Goal: Task Accomplishment & Management: Manage account settings

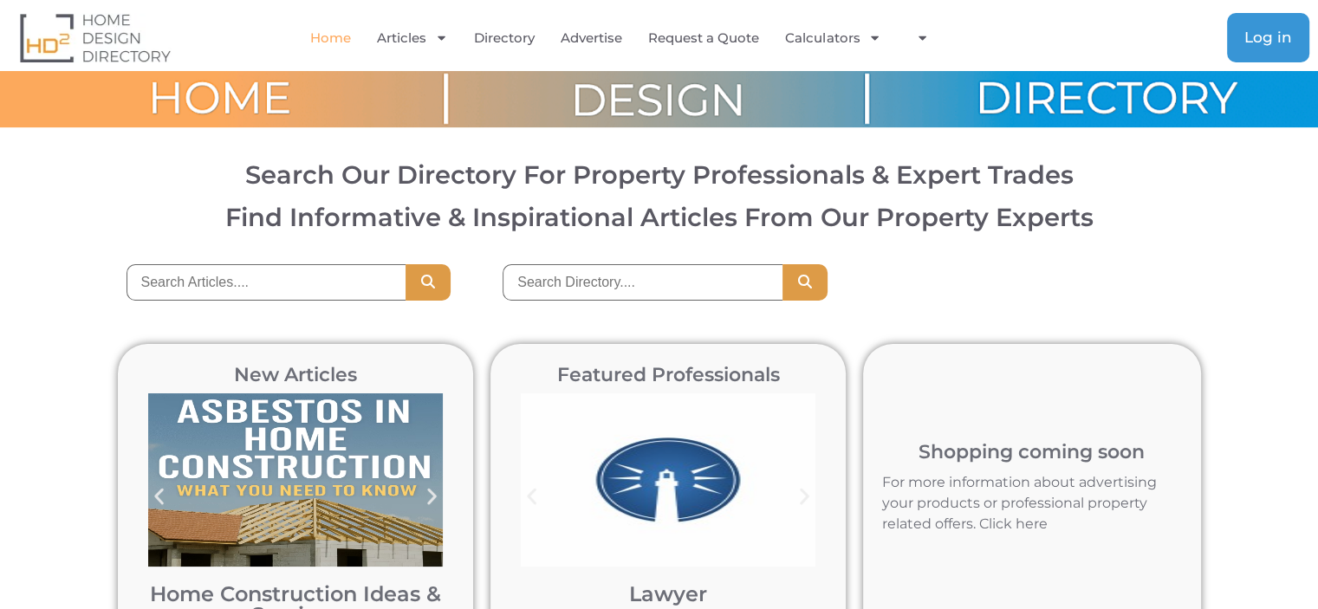
click at [1272, 39] on span "Log in" at bounding box center [1268, 37] width 48 height 15
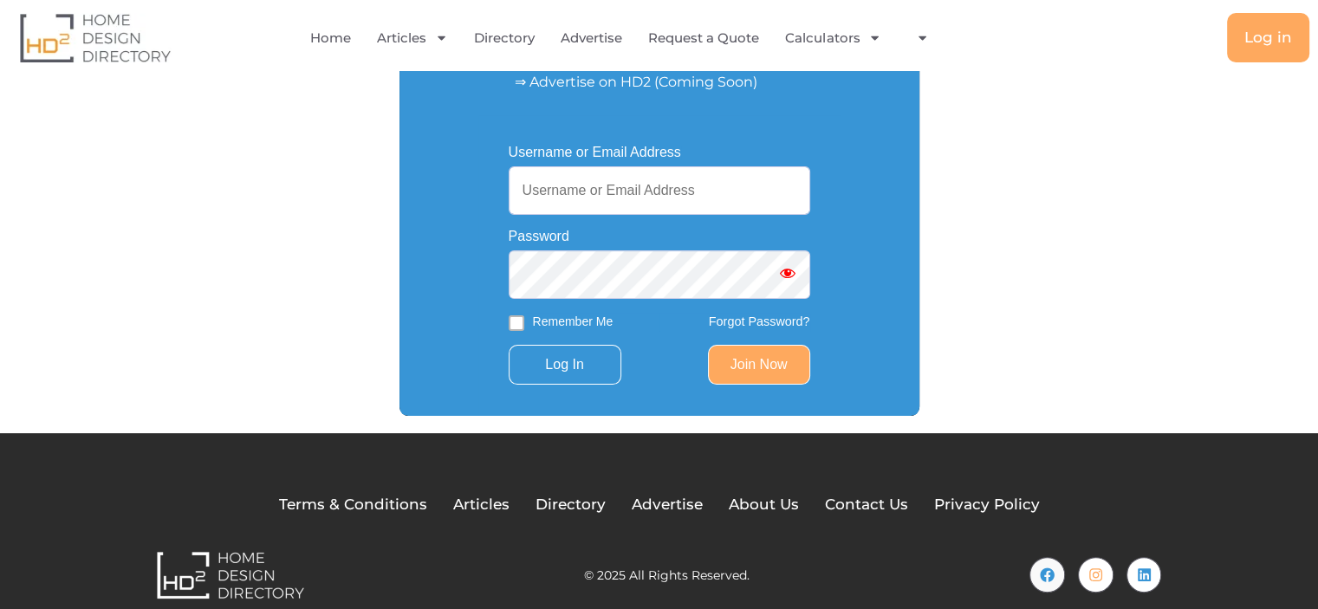
scroll to position [401, 0]
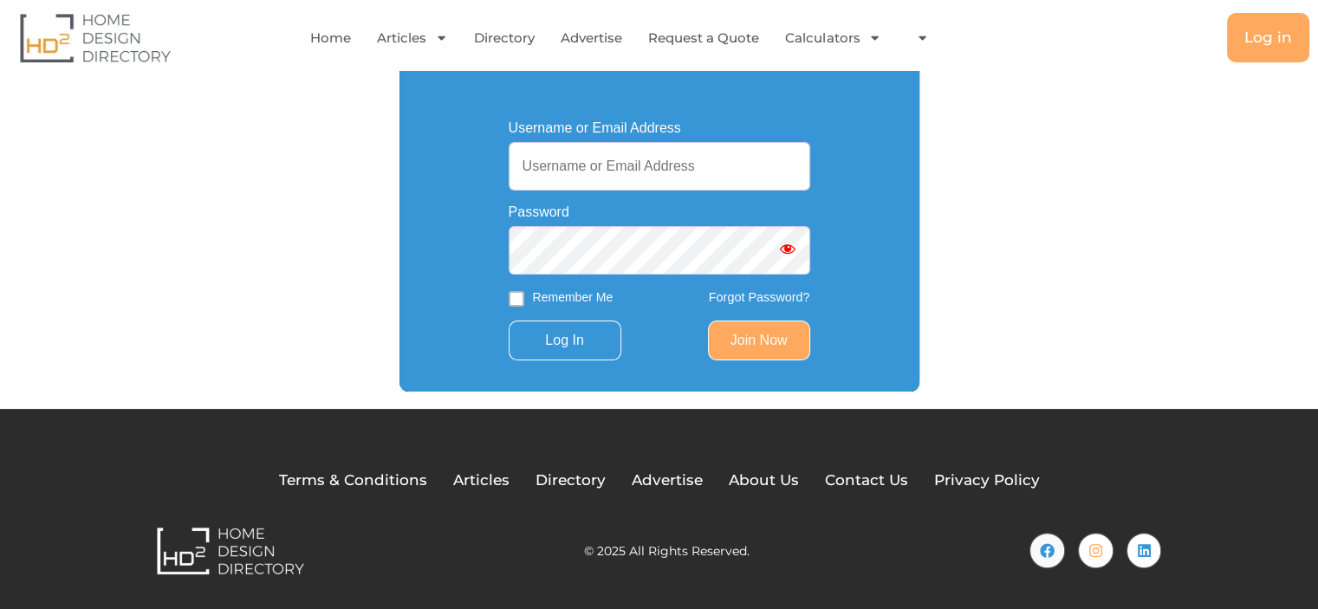
click at [548, 166] on input "Username or Email Address" at bounding box center [660, 166] width 302 height 49
paste input "danielclarke327"
type input "danielclarke327"
click at [588, 345] on input "Log In" at bounding box center [565, 341] width 113 height 40
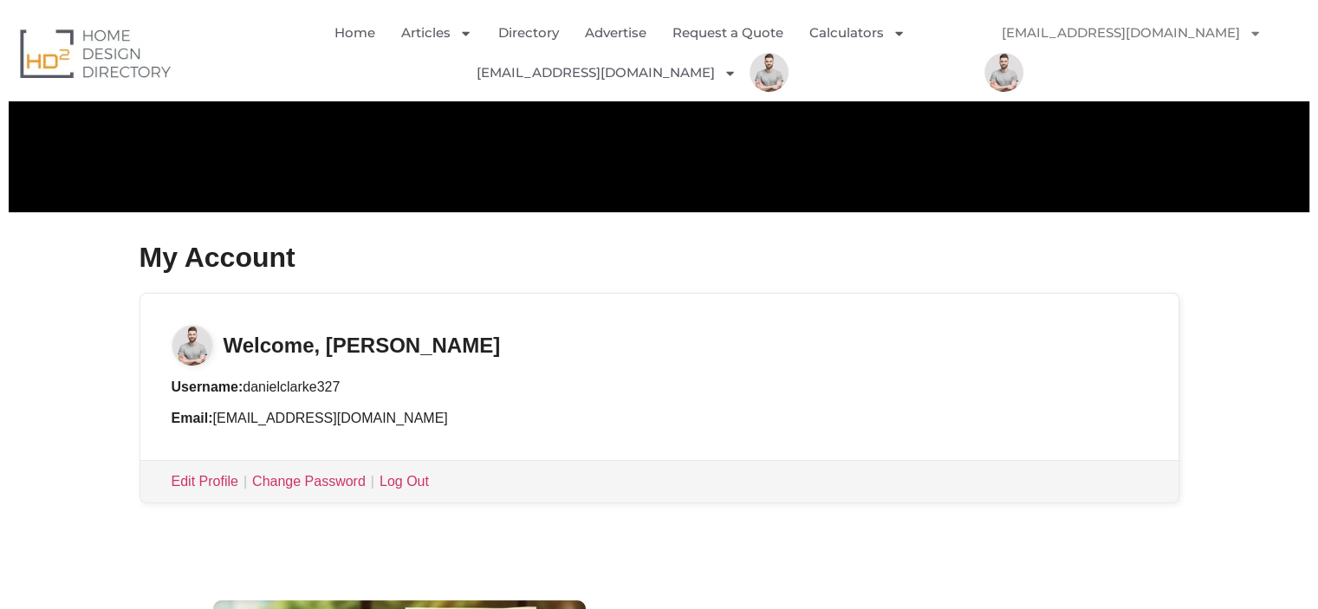
scroll to position [87, 0]
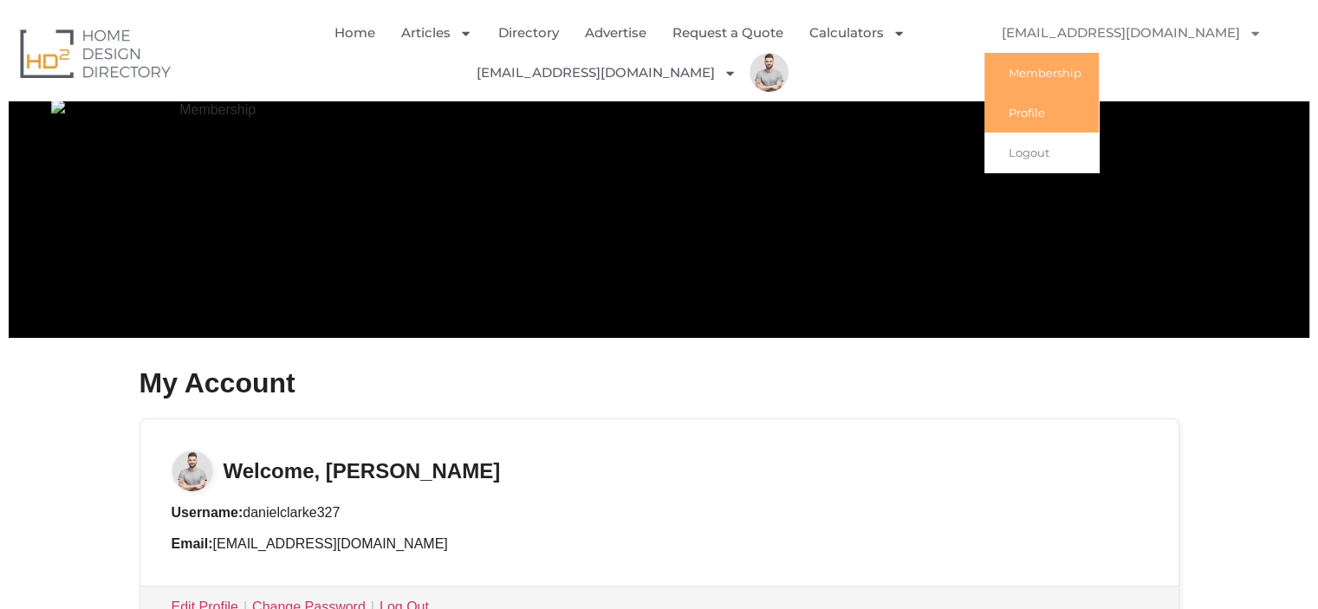
click at [1069, 114] on link "Profile" at bounding box center [1041, 113] width 114 height 40
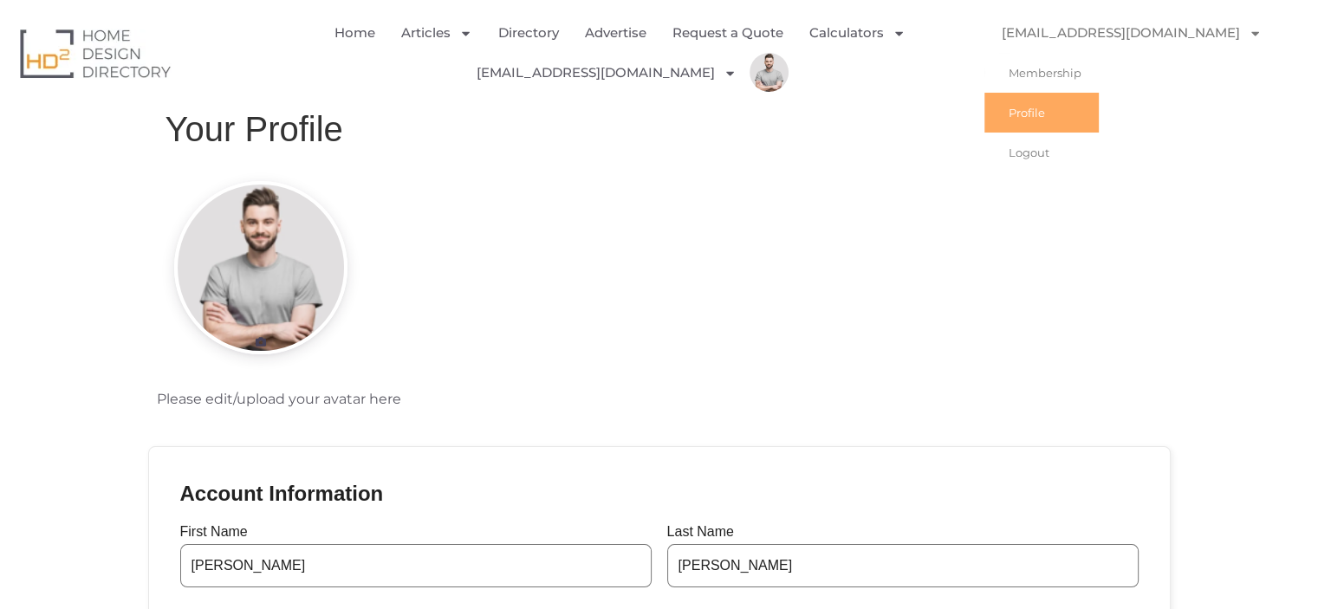
click at [1023, 53] on img "Menu" at bounding box center [1003, 72] width 39 height 39
click at [461, 31] on icon "Menu" at bounding box center [465, 33] width 13 height 13
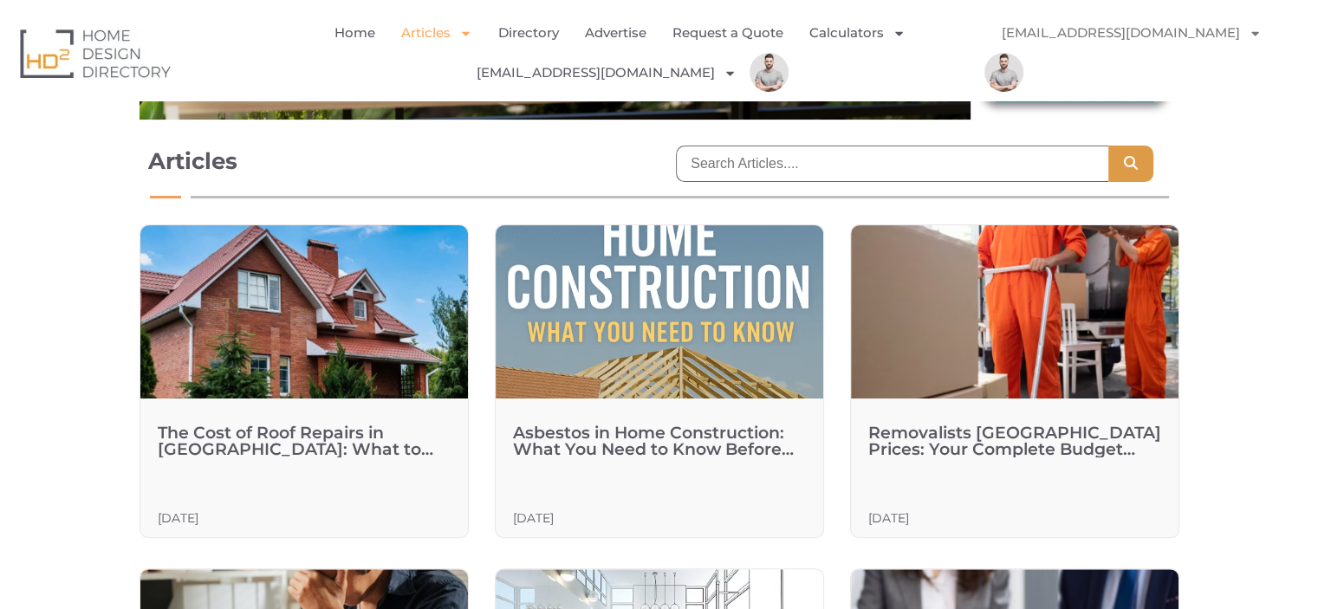
scroll to position [433, 0]
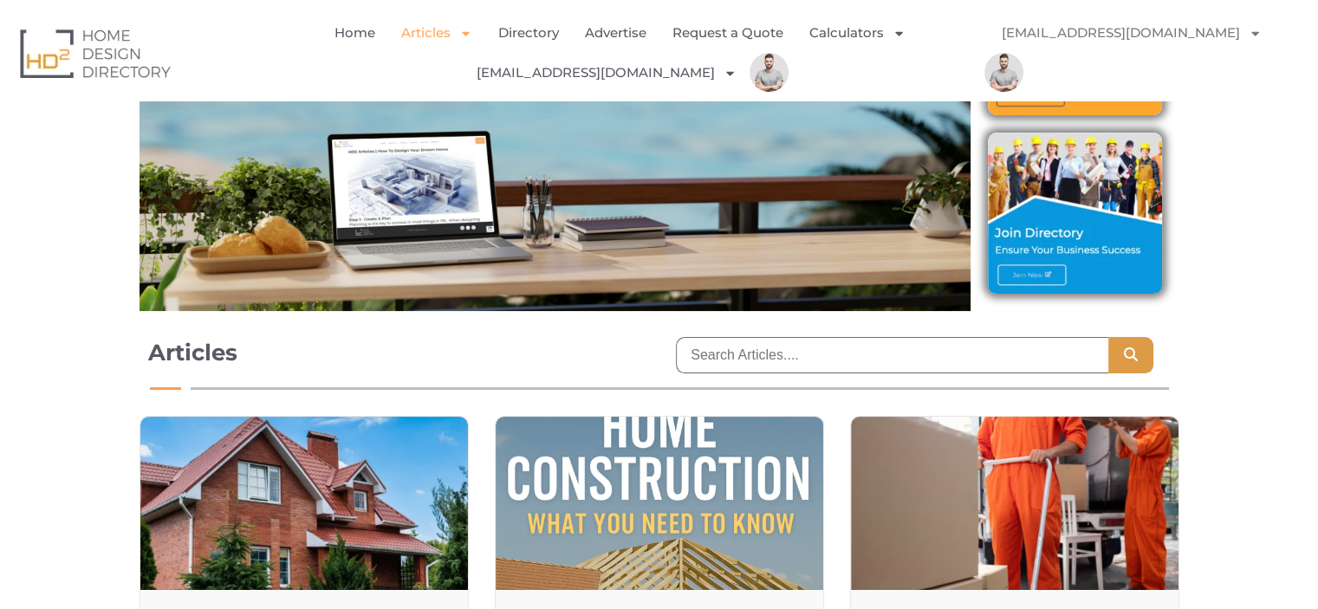
click at [1095, 31] on link "[EMAIL_ADDRESS][DOMAIN_NAME]" at bounding box center [1131, 33] width 295 height 40
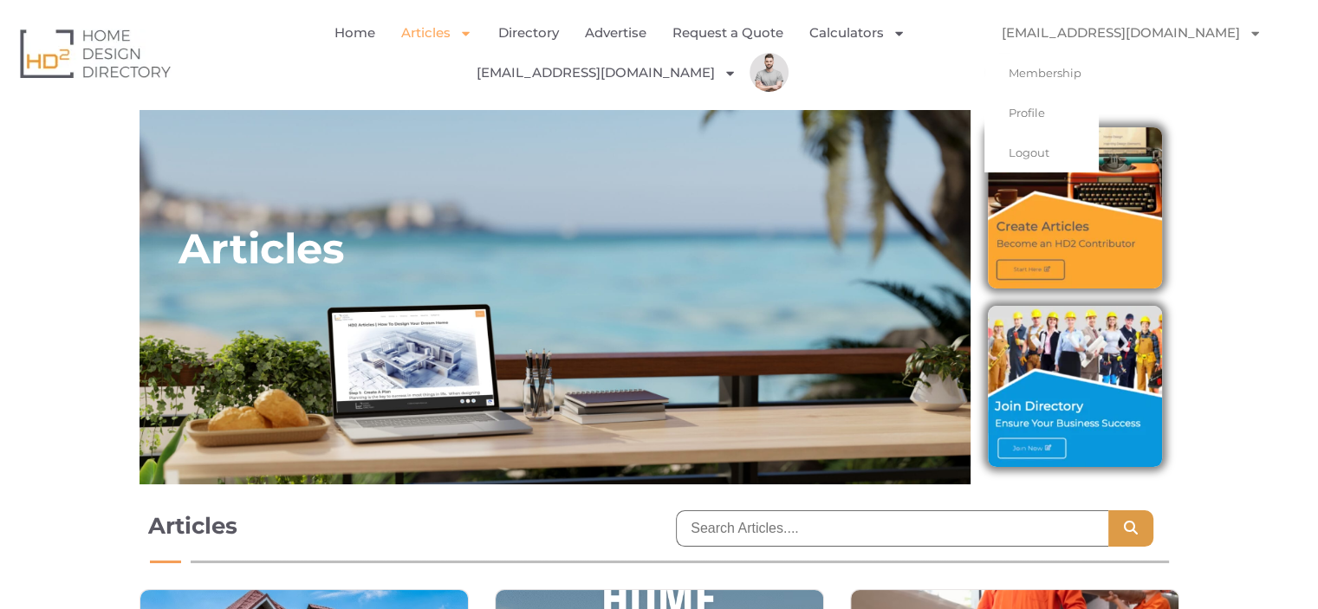
click at [1249, 27] on icon "Menu" at bounding box center [1255, 33] width 13 height 13
click at [1078, 120] on link "Profile" at bounding box center [1041, 113] width 114 height 40
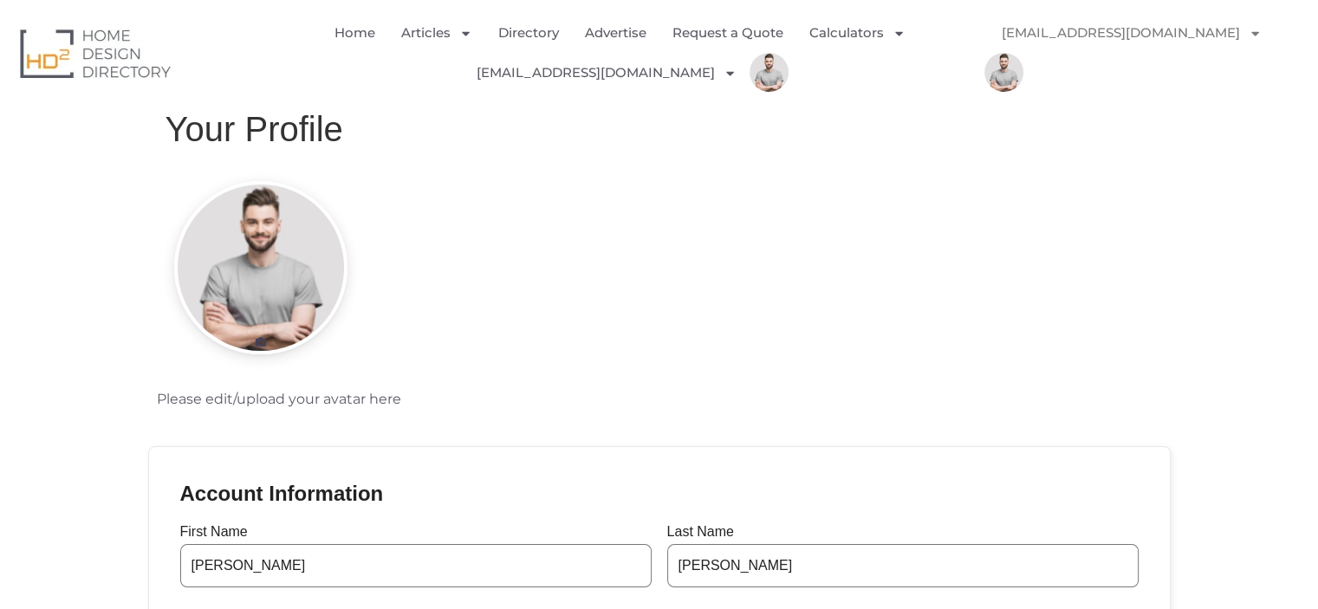
click at [1023, 53] on img "Menu" at bounding box center [1003, 72] width 39 height 39
click at [1088, 124] on link "Profile" at bounding box center [1041, 113] width 114 height 40
click at [756, 64] on img "Menu" at bounding box center [769, 72] width 39 height 39
click at [750, 85] on img "Menu" at bounding box center [769, 72] width 39 height 39
click at [686, 79] on link "[EMAIL_ADDRESS][DOMAIN_NAME]" at bounding box center [607, 73] width 260 height 40
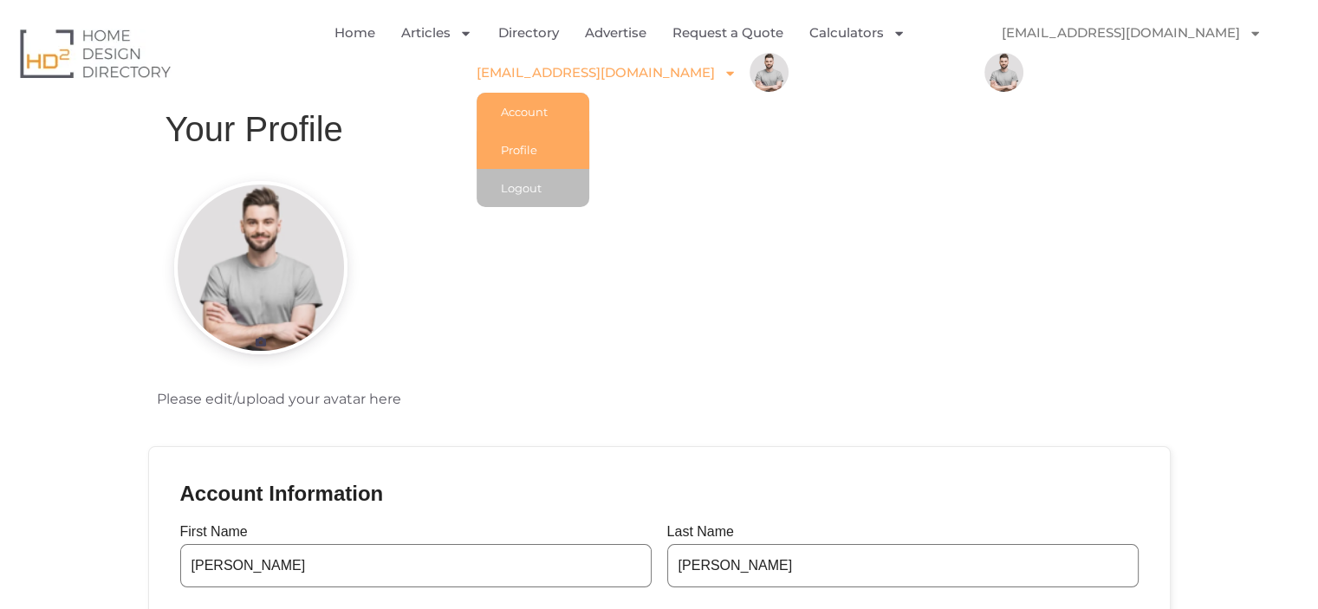
click at [563, 107] on link "Account" at bounding box center [533, 112] width 113 height 38
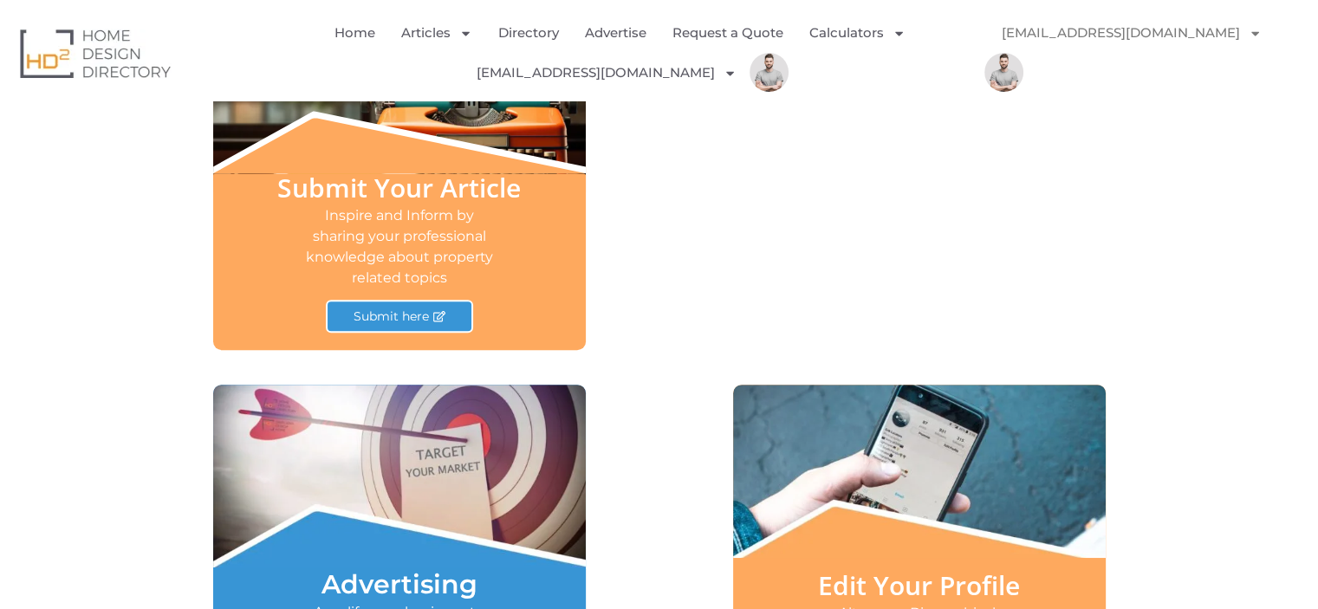
scroll to position [922, 0]
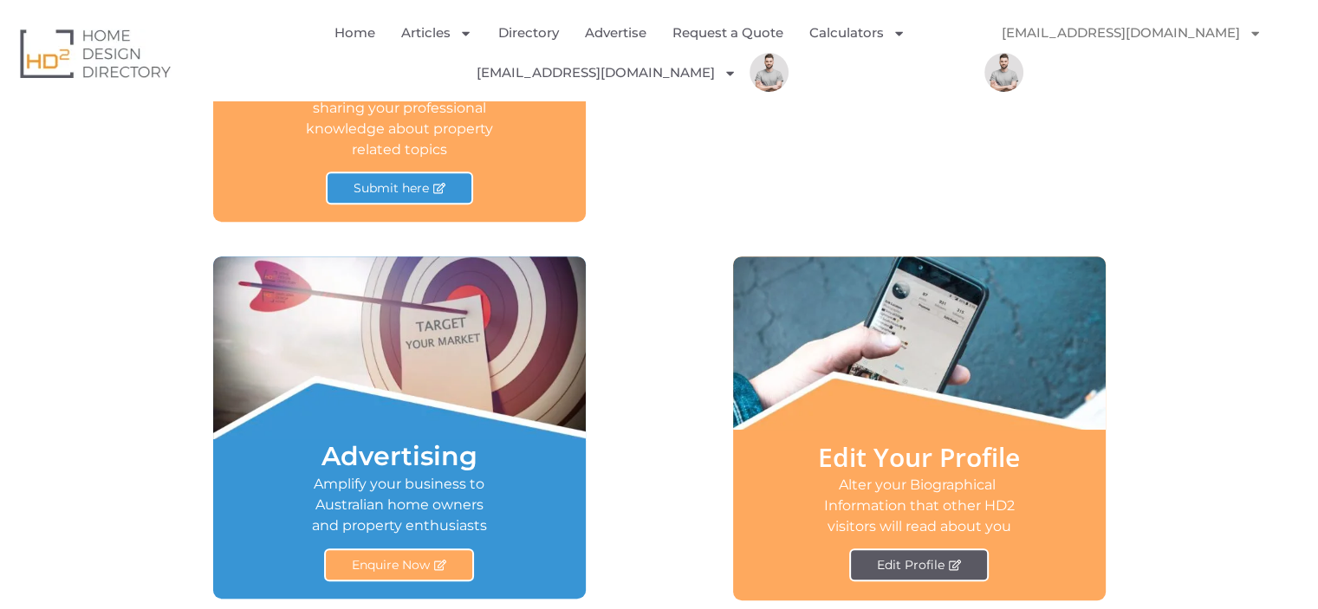
click at [936, 564] on span "Edit Profile" at bounding box center [911, 565] width 68 height 12
